Goal: Navigation & Orientation: Go to known website

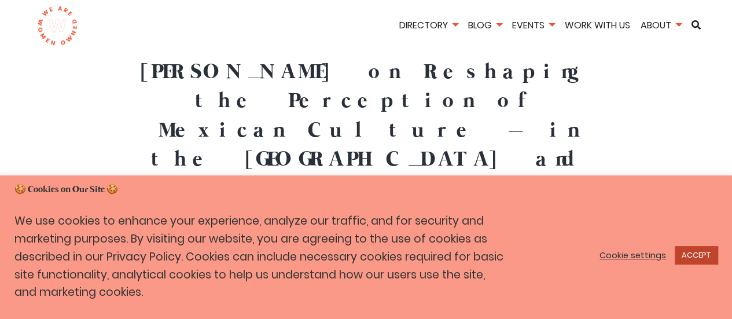
click at [689, 247] on link "ACCEPT" at bounding box center [696, 255] width 43 height 18
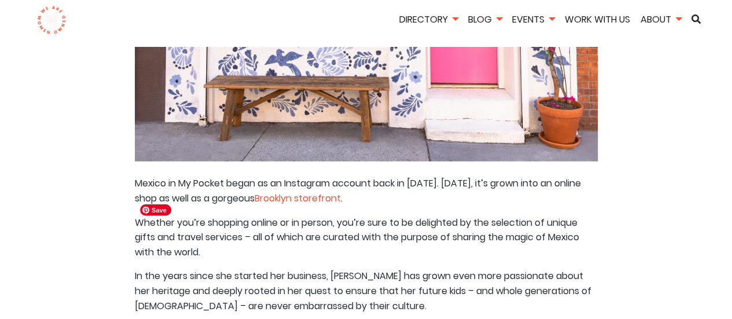
scroll to position [1155, 0]
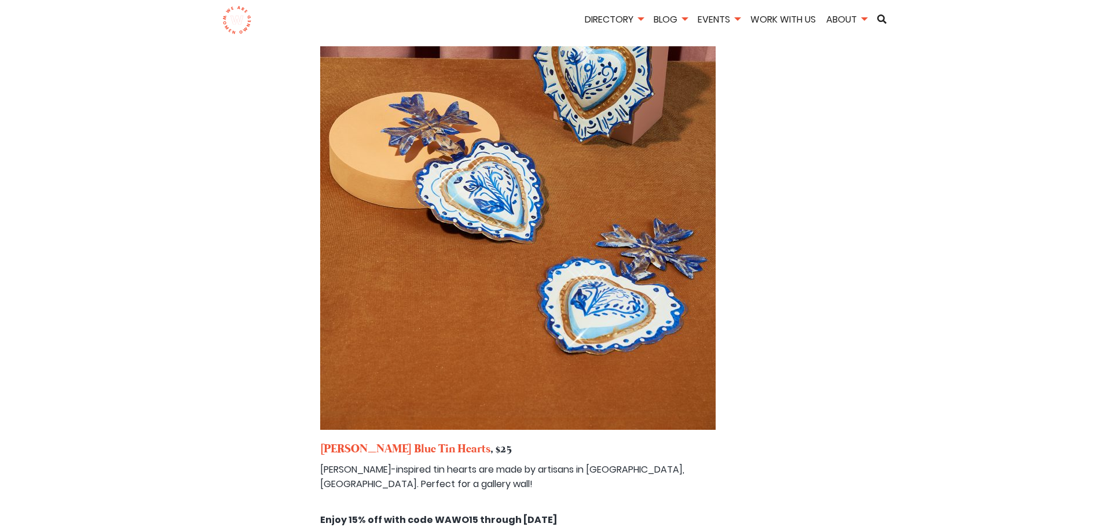
scroll to position [3531, 0]
